Goal: Task Accomplishment & Management: Manage account settings

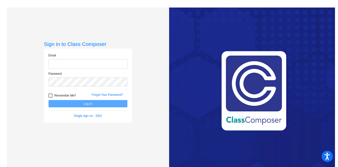
click at [86, 63] on input "email" at bounding box center [87, 63] width 79 height 9
type input "[EMAIL_ADDRESS][DOMAIN_NAME]"
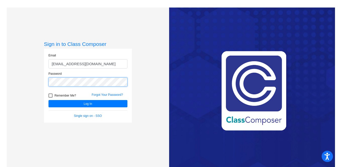
click at [48, 100] on button "Log In" at bounding box center [87, 103] width 79 height 7
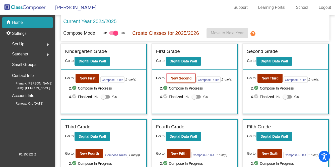
click at [186, 78] on b "New Second" at bounding box center [181, 78] width 21 height 4
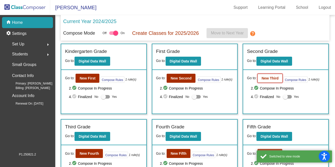
click at [274, 78] on b "New Third" at bounding box center [270, 78] width 17 height 4
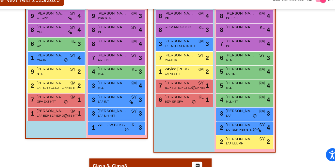
scroll to position [129, 0]
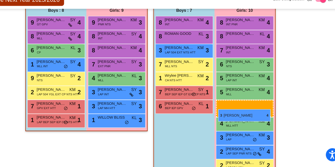
drag, startPoint x: 147, startPoint y: 102, endPoint x: 226, endPoint y: 117, distance: 80.5
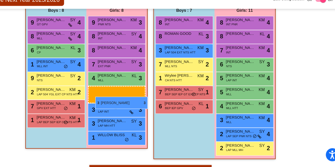
drag, startPoint x: 243, startPoint y: 139, endPoint x: 120, endPoint y: 106, distance: 127.2
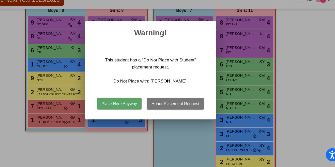
click at [189, 114] on button "Honor Placement Request" at bounding box center [188, 112] width 49 height 10
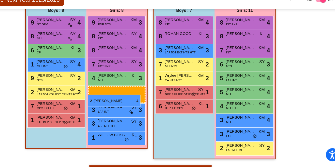
drag, startPoint x: 251, startPoint y: 152, endPoint x: 114, endPoint y: 105, distance: 145.1
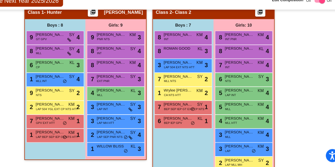
scroll to position [117, 1]
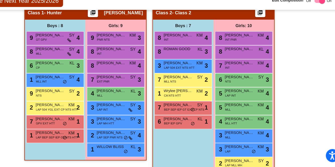
click at [143, 102] on span "[PERSON_NAME]" at bounding box center [133, 100] width 25 height 5
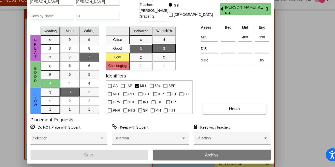
scroll to position [0, 0]
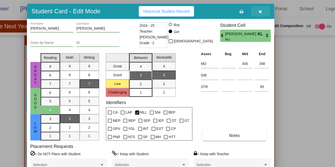
click at [262, 11] on icon "button" at bounding box center [262, 10] width 3 height 4
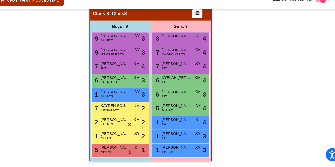
scroll to position [267, 0]
click at [125, 101] on span "[PERSON_NAME]" at bounding box center [137, 102] width 25 height 5
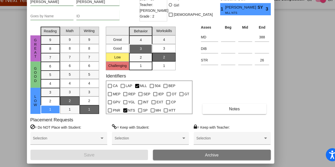
scroll to position [0, 0]
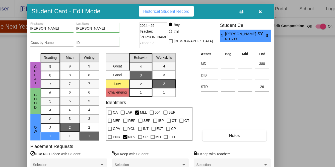
click at [263, 10] on icon "button" at bounding box center [262, 10] width 3 height 4
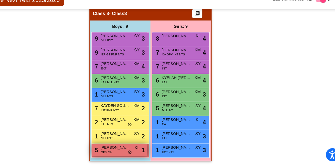
click at [135, 151] on div "5 [PERSON_NAME] GPV MH KL lock do_not_disturb_alt 1" at bounding box center [141, 152] width 48 height 10
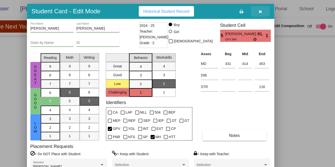
click at [264, 9] on button "button" at bounding box center [262, 9] width 16 height 9
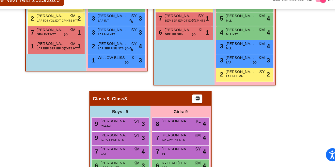
scroll to position [269, 0]
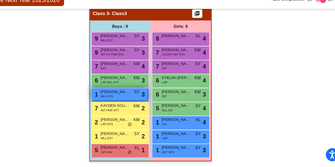
drag, startPoint x: 89, startPoint y: 73, endPoint x: 132, endPoint y: 105, distance: 54.4
click at [101, 80] on div "Hallway - Hallway Class picture_as_pdf Add Student First Name Last Name Student…" at bounding box center [168, 22] width 322 height 290
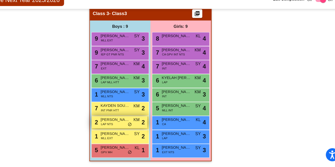
click at [135, 127] on div "2 [PERSON_NAME] LAP NTS KM lock do_not_disturb_alt 2" at bounding box center [141, 128] width 48 height 10
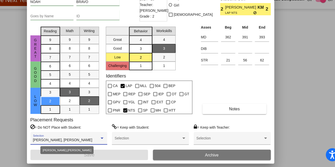
click at [126, 142] on div at bounding box center [126, 142] width 3 height 1
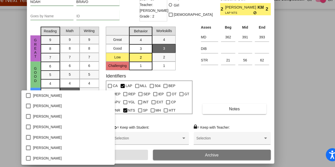
scroll to position [124, 0]
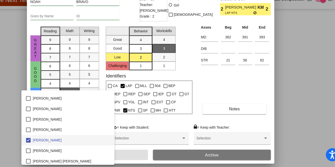
click at [178, 126] on div at bounding box center [167, 83] width 335 height 167
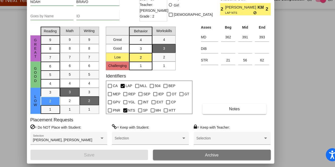
scroll to position [0, 0]
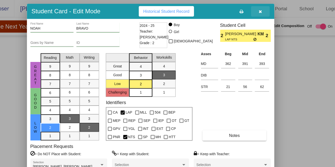
click at [261, 10] on icon "button" at bounding box center [262, 10] width 3 height 4
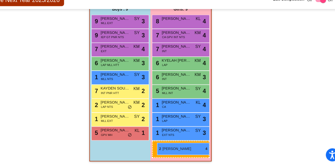
drag, startPoint x: 142, startPoint y: 54, endPoint x: 173, endPoint y: 146, distance: 97.4
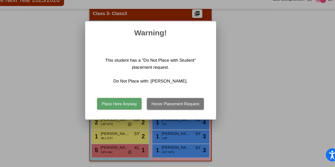
click at [153, 114] on button "Place Here Anyway" at bounding box center [141, 112] width 38 height 10
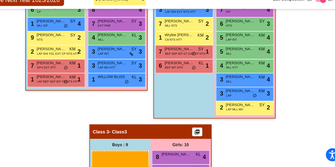
scroll to position [160, 0]
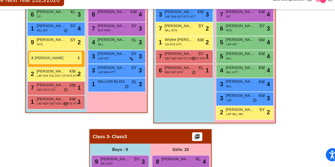
drag, startPoint x: 127, startPoint y: 114, endPoint x: 63, endPoint y: 68, distance: 79.4
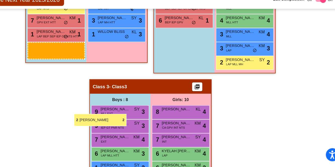
scroll to position [281, 0]
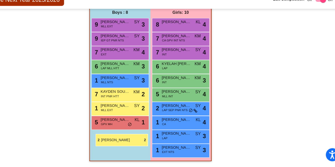
drag, startPoint x: 84, startPoint y: 71, endPoint x: 120, endPoint y: 139, distance: 76.4
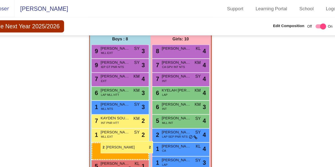
drag, startPoint x: 94, startPoint y: 56, endPoint x: 125, endPoint y: 122, distance: 72.4
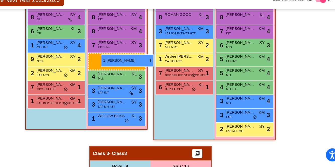
scroll to position [145, 0]
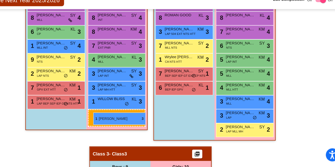
drag, startPoint x: 191, startPoint y: 152, endPoint x: 118, endPoint y: 120, distance: 79.6
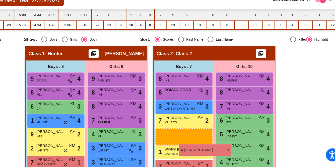
scroll to position [70, 0]
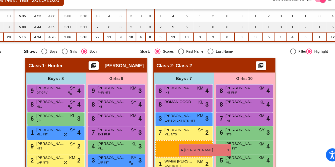
drag, startPoint x: 193, startPoint y: 115, endPoint x: 192, endPoint y: 147, distance: 32.2
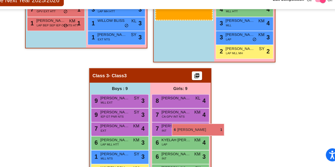
scroll to position [269, 0]
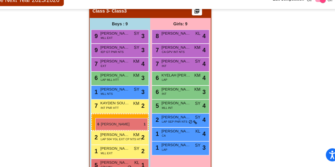
drag, startPoint x: 196, startPoint y: 107, endPoint x: 120, endPoint y: 125, distance: 78.1
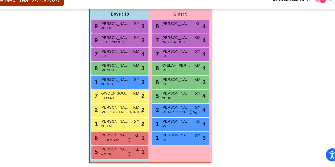
scroll to position [281, 0]
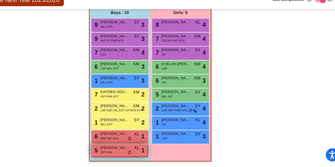
click at [140, 152] on div "5 [PERSON_NAME] GPV MH KL lock do_not_disturb_alt 1" at bounding box center [141, 152] width 48 height 10
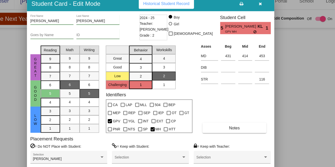
click at [263, 10] on icon "button" at bounding box center [262, 10] width 3 height 4
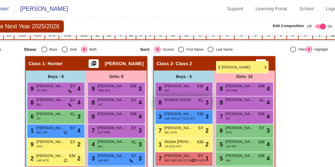
scroll to position [89, 0]
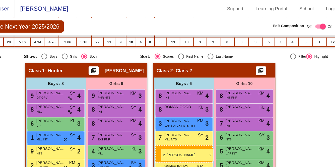
drag, startPoint x: 143, startPoint y: 115, endPoint x: 177, endPoint y: 129, distance: 36.6
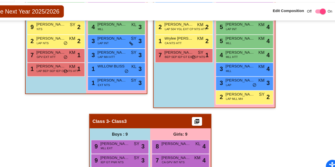
scroll to position [183, 0]
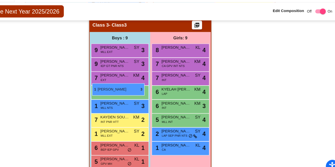
drag, startPoint x: 189, startPoint y: 150, endPoint x: 117, endPoint y: 85, distance: 97.4
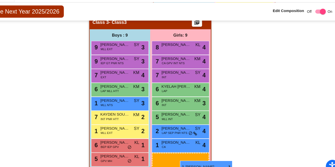
scroll to position [272, 0]
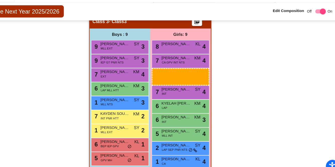
drag, startPoint x: 193, startPoint y: 151, endPoint x: 249, endPoint y: 175, distance: 61.1
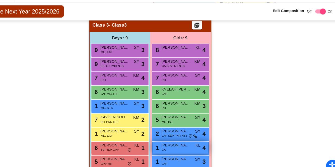
scroll to position [269, 0]
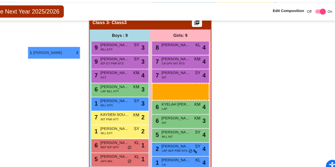
drag, startPoint x: 185, startPoint y: 152, endPoint x: 62, endPoint y: 53, distance: 158.1
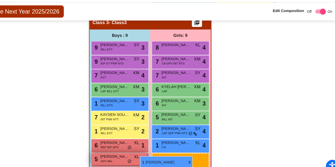
drag, startPoint x: 194, startPoint y: 148, endPoint x: 159, endPoint y: 148, distance: 34.9
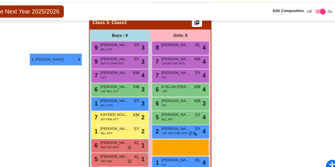
drag, startPoint x: 193, startPoint y: 149, endPoint x: 63, endPoint y: 59, distance: 158.0
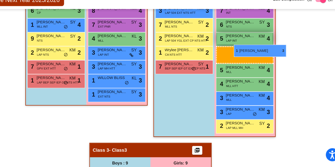
scroll to position [161, 0]
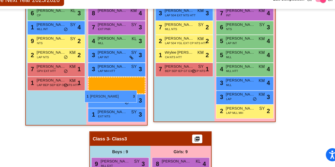
drag, startPoint x: 201, startPoint y: 152, endPoint x: 110, endPoint y: 101, distance: 103.4
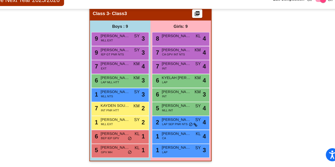
scroll to position [269, 0]
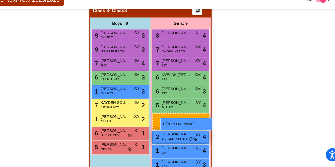
drag, startPoint x: 127, startPoint y: 107, endPoint x: 174, endPoint y: 126, distance: 51.0
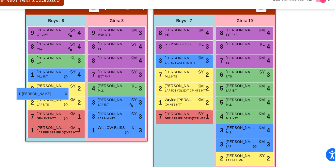
scroll to position [120, 0]
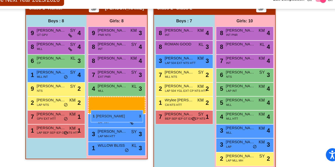
drag, startPoint x: 183, startPoint y: 137, endPoint x: 116, endPoint y: 118, distance: 69.1
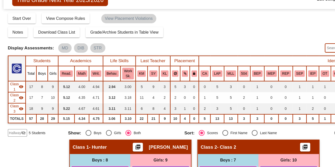
scroll to position [0, 0]
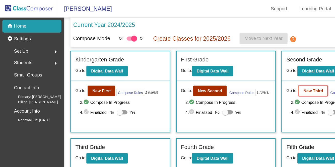
click at [272, 78] on b "New Third" at bounding box center [270, 78] width 17 height 4
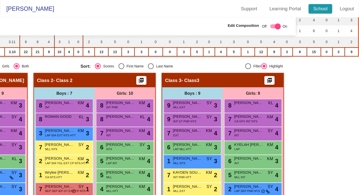
click at [324, 7] on link "School" at bounding box center [326, 8] width 20 height 8
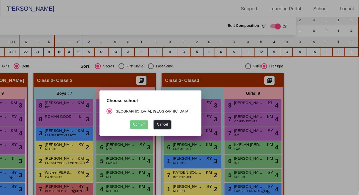
click at [187, 105] on button "Cancel" at bounding box center [190, 107] width 14 height 7
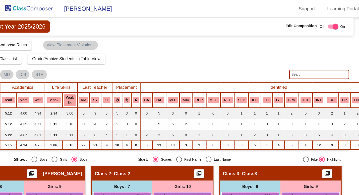
scroll to position [0, 53]
click at [255, 65] on input "text" at bounding box center [275, 64] width 52 height 8
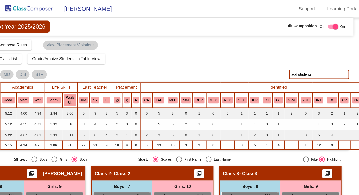
type input "add students"
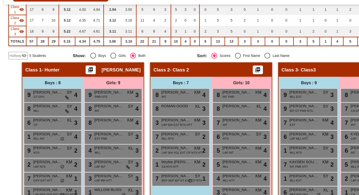
scroll to position [60, 0]
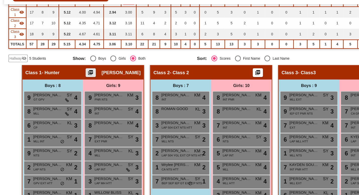
click at [81, 88] on mat-icon "picture_as_pdf" at bounding box center [78, 90] width 6 height 7
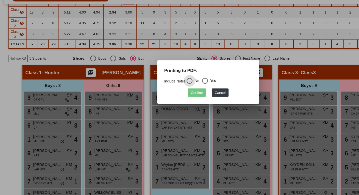
click at [179, 97] on div "Select an option" at bounding box center [176, 96] width 5 height 5
click at [177, 99] on input "Yes" at bounding box center [176, 99] width 0 height 0
radio input "true"
click at [172, 106] on button "Confirm" at bounding box center [170, 106] width 16 height 7
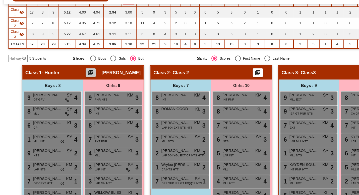
click at [81, 90] on mat-icon "picture_as_pdf" at bounding box center [78, 90] width 6 height 7
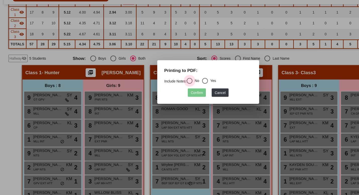
click at [164, 98] on div "Select an option" at bounding box center [163, 96] width 5 height 5
click at [163, 99] on input "No" at bounding box center [163, 99] width 0 height 0
radio input "true"
click at [167, 106] on button "Confirm" at bounding box center [170, 106] width 16 height 7
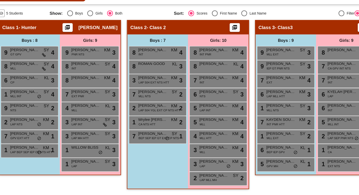
scroll to position [0, 0]
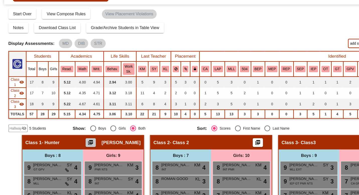
click at [81, 148] on mat-icon "picture_as_pdf" at bounding box center [78, 150] width 6 height 7
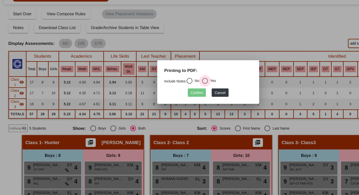
click at [182, 96] on div "Yes" at bounding box center [182, 96] width 7 height 5
click at [177, 99] on input "Yes" at bounding box center [176, 99] width 0 height 0
radio input "true"
click at [166, 97] on div "Select an option" at bounding box center [163, 96] width 5 height 5
click at [163, 99] on input "No" at bounding box center [163, 99] width 0 height 0
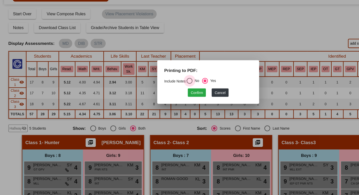
radio input "true"
click at [174, 107] on button "Confirm" at bounding box center [170, 106] width 16 height 7
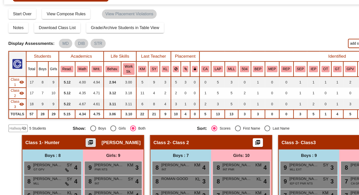
click at [57, 51] on span "Download Class List" at bounding box center [49, 51] width 32 height 4
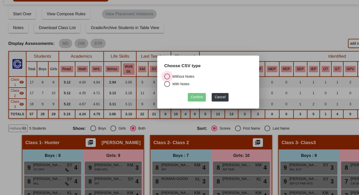
click at [144, 90] on div "Select an option" at bounding box center [144, 92] width 5 height 5
click at [144, 95] on input "Without Notes" at bounding box center [144, 95] width 0 height 0
radio input "true"
click at [171, 111] on button "Confirm" at bounding box center [170, 110] width 16 height 7
